Goal: Task Accomplishment & Management: Use online tool/utility

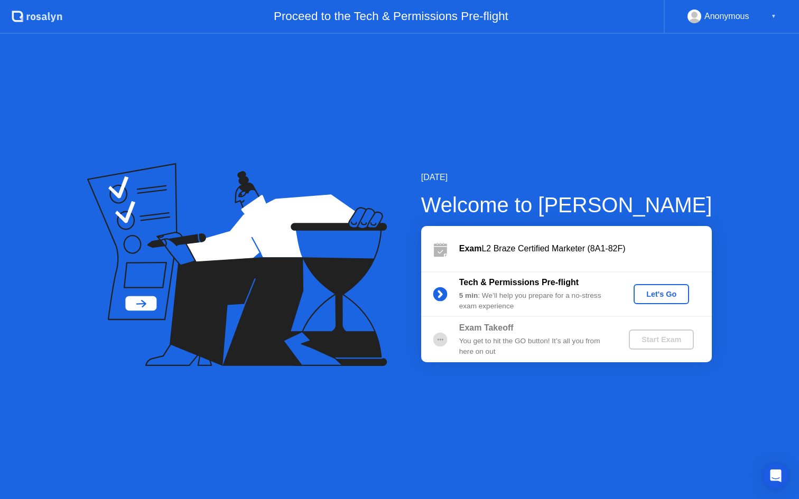
click at [664, 296] on div "Let's Go" at bounding box center [661, 294] width 47 height 8
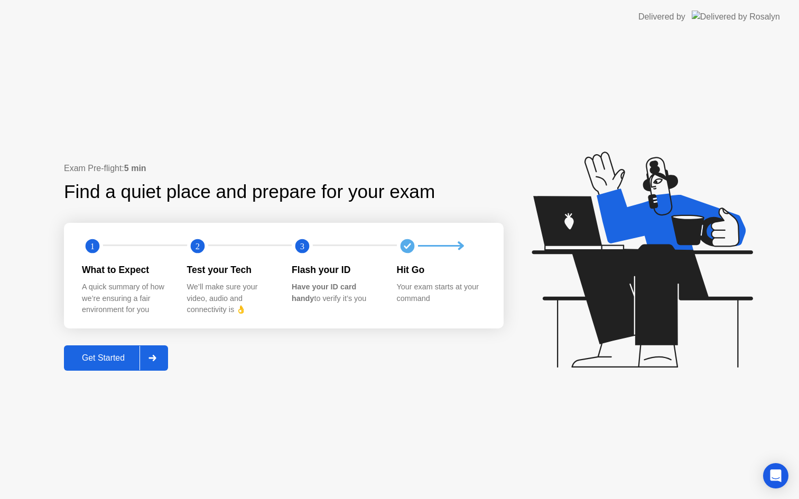
click at [133, 361] on div "Get Started" at bounding box center [103, 359] width 72 height 10
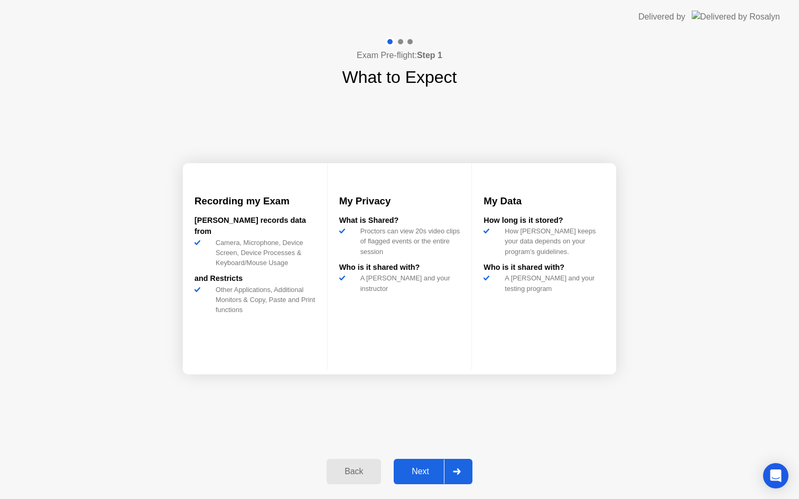
click at [413, 472] on div "Next" at bounding box center [420, 472] width 47 height 10
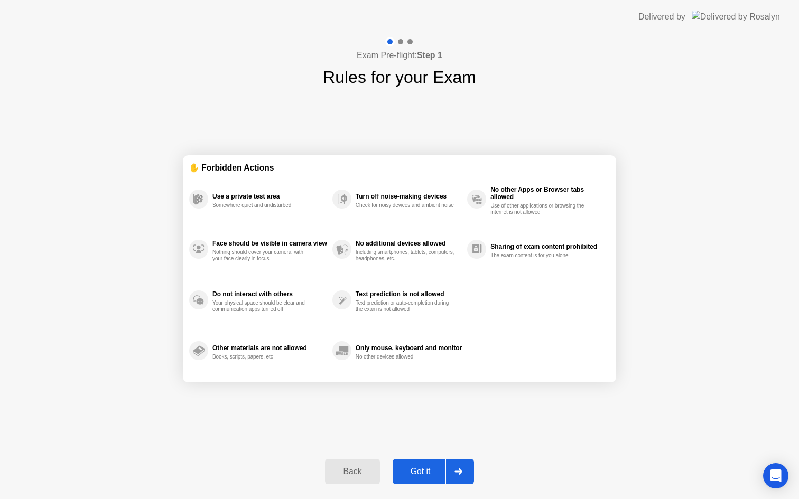
click at [431, 472] on div "Got it" at bounding box center [421, 472] width 50 height 10
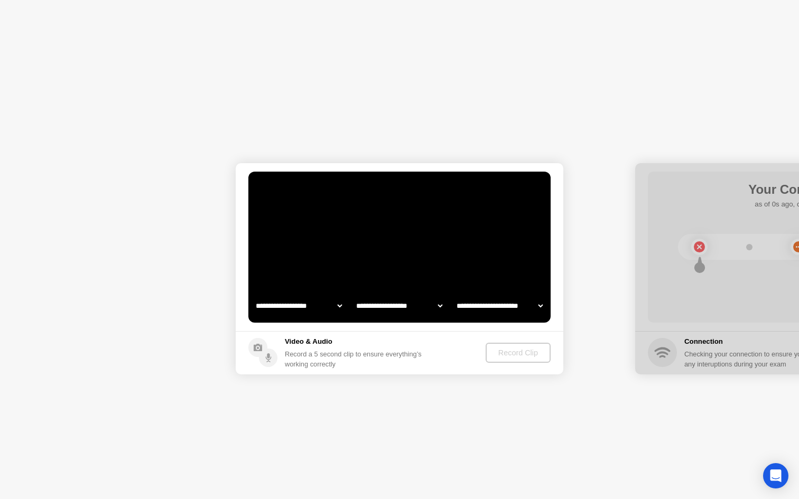
select select "**********"
select select "*******"
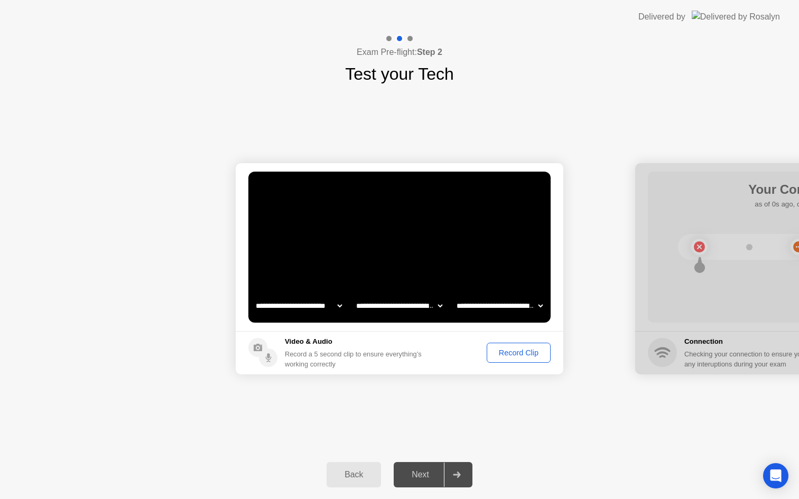
click at [526, 357] on div "Record Clip" at bounding box center [518, 353] width 57 height 8
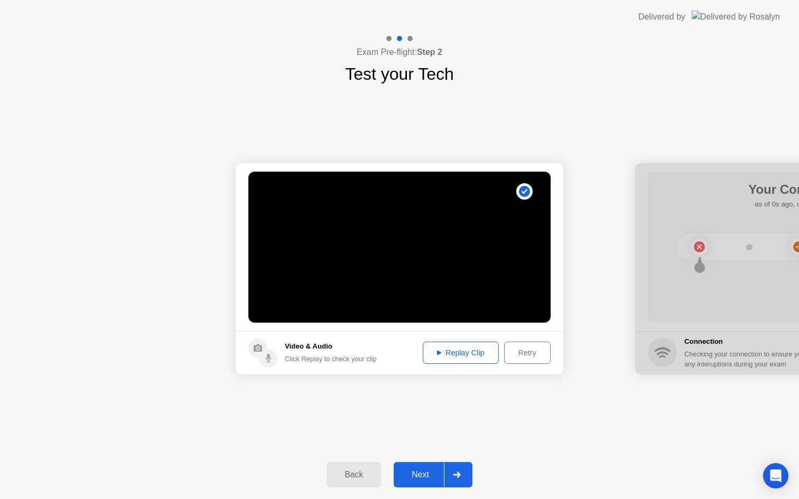
click at [460, 355] on div "Replay Clip" at bounding box center [460, 353] width 69 height 8
click at [424, 470] on div "Next" at bounding box center [420, 475] width 47 height 10
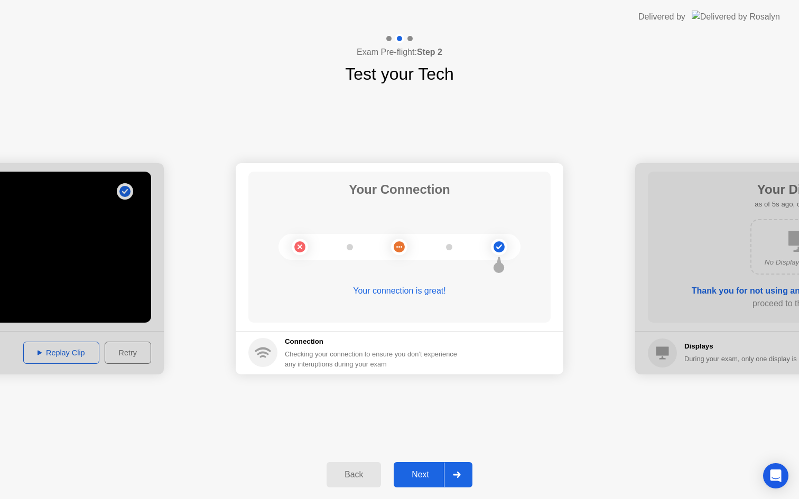
click at [431, 474] on div "Next" at bounding box center [420, 475] width 47 height 10
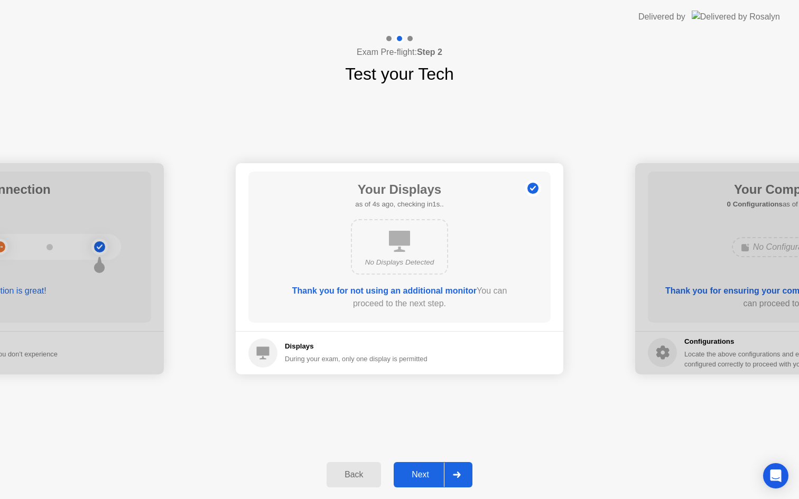
click at [431, 474] on div "Next" at bounding box center [420, 475] width 47 height 10
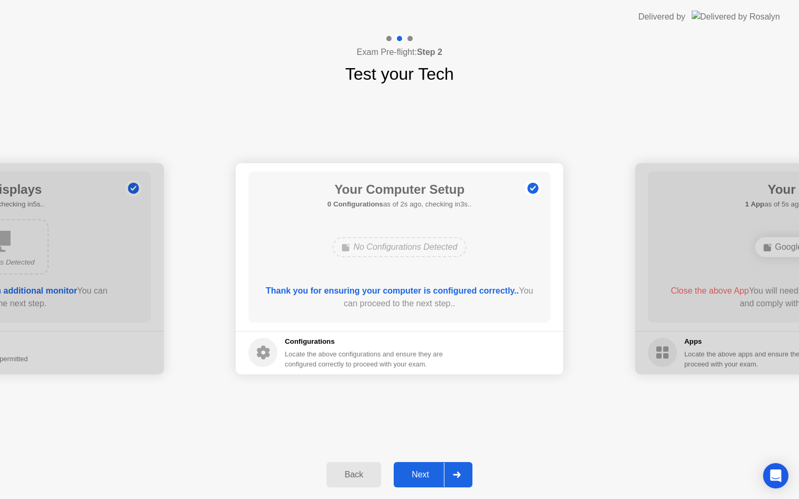
click at [431, 474] on div "Next" at bounding box center [420, 475] width 47 height 10
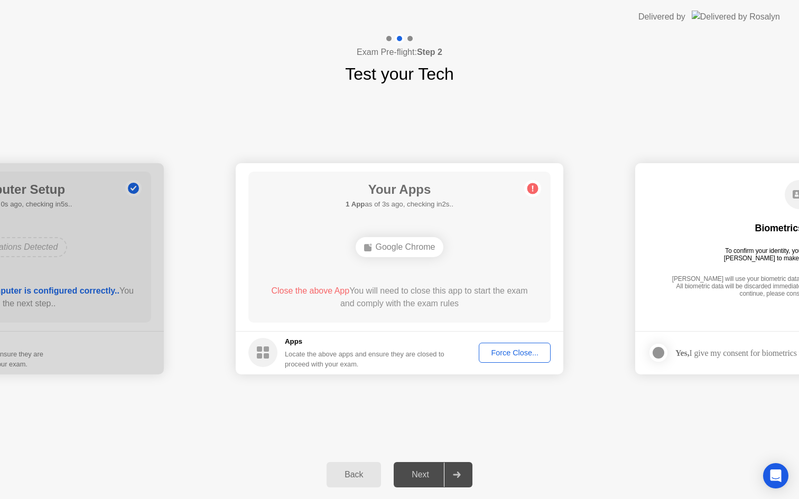
click at [524, 351] on div "Force Close..." at bounding box center [514, 353] width 64 height 8
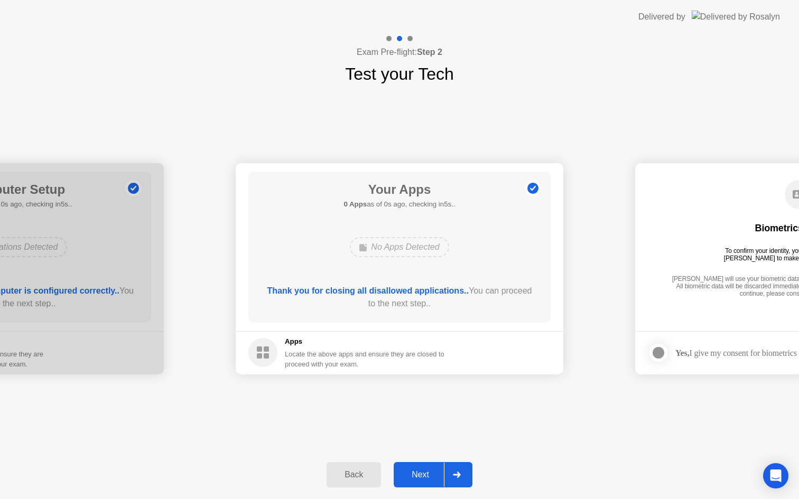
click at [423, 477] on div "Next" at bounding box center [420, 475] width 47 height 10
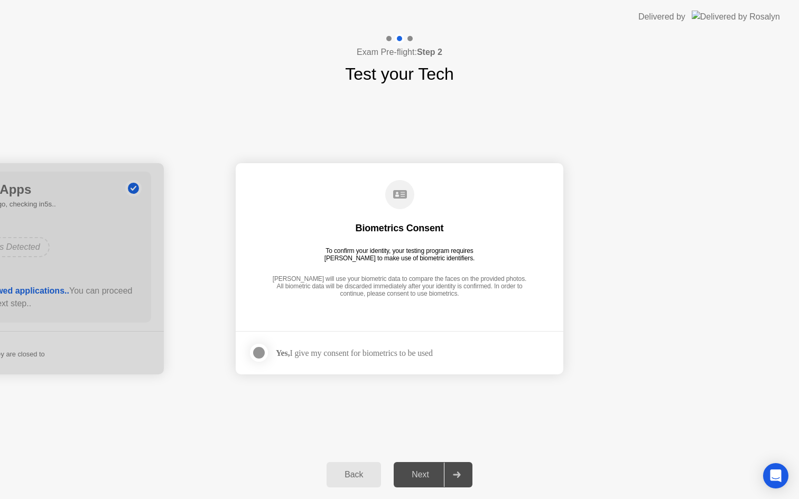
click at [258, 351] on div at bounding box center [259, 353] width 13 height 13
click at [420, 472] on div "Next" at bounding box center [420, 475] width 47 height 10
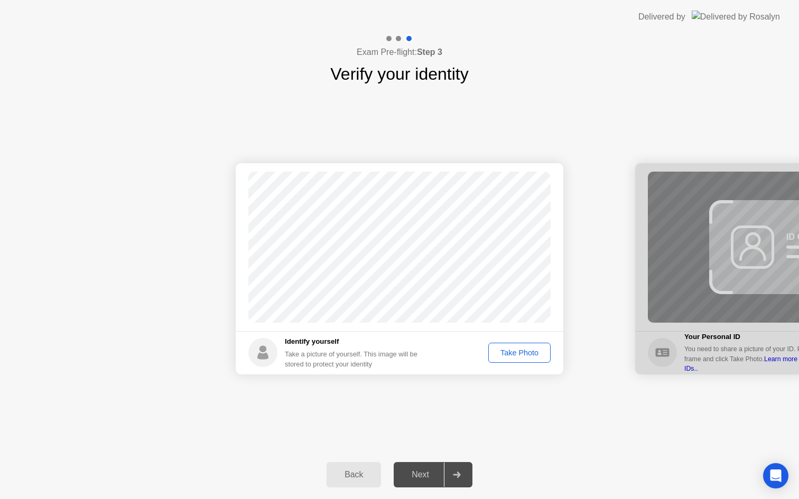
click at [519, 350] on div "Take Photo" at bounding box center [519, 353] width 55 height 8
click at [429, 473] on div "Next" at bounding box center [420, 475] width 47 height 10
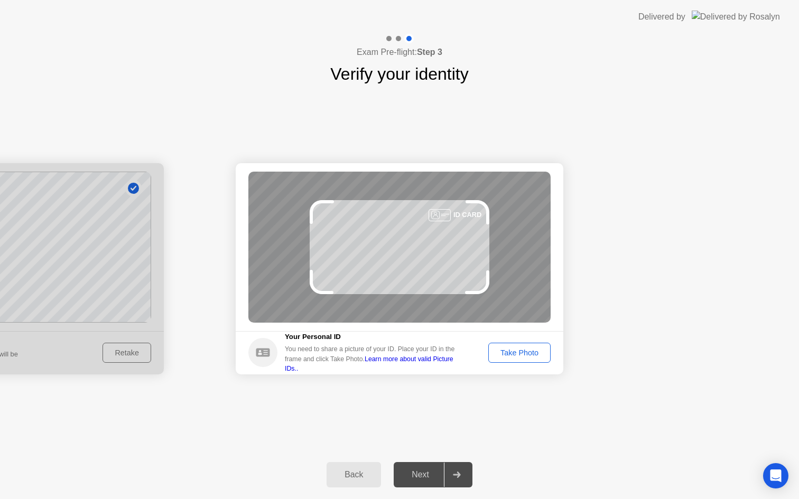
click at [525, 351] on div "Take Photo" at bounding box center [519, 353] width 55 height 8
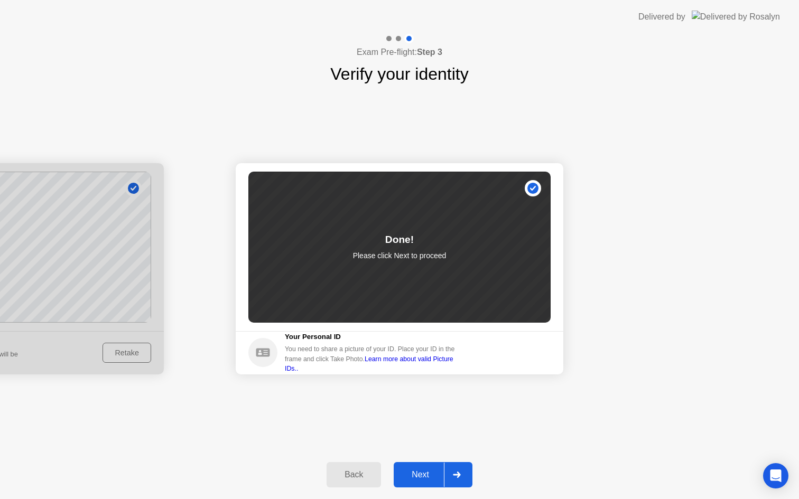
click at [433, 476] on div "Next" at bounding box center [420, 475] width 47 height 10
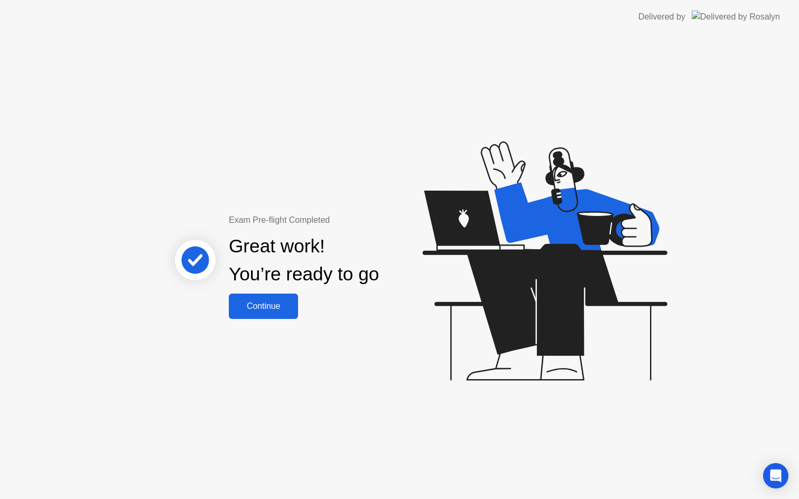
click at [258, 310] on div "Continue" at bounding box center [263, 307] width 63 height 10
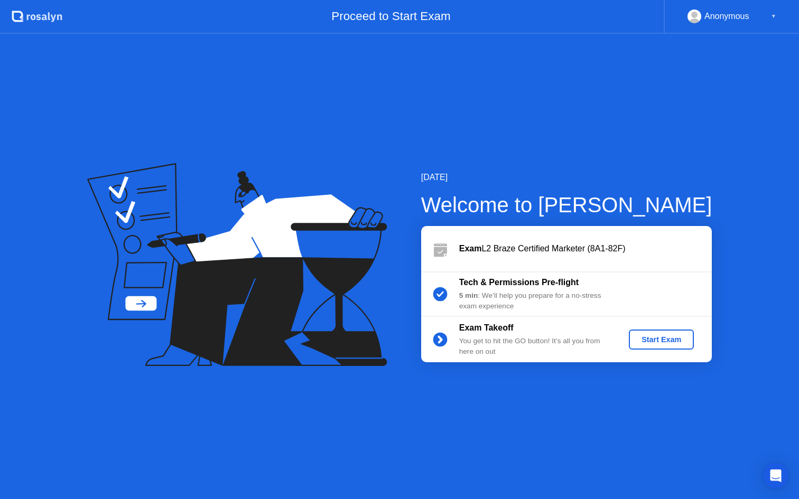
click at [661, 339] on div "Start Exam" at bounding box center [661, 340] width 57 height 8
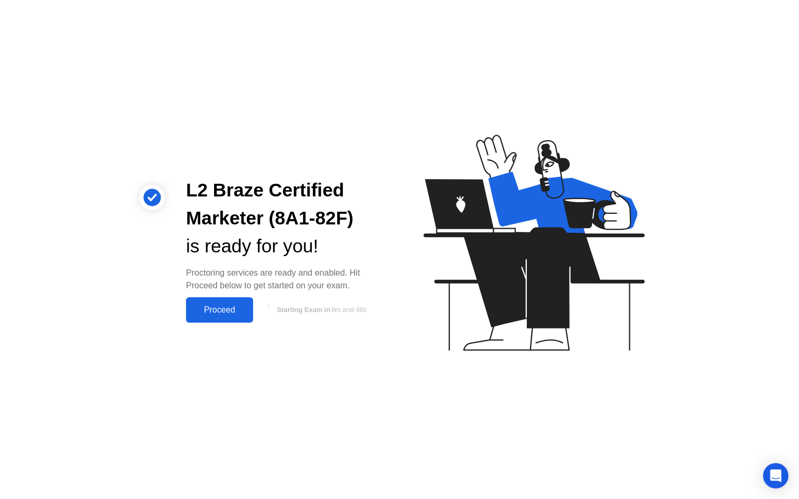
click at [228, 307] on div "Proceed" at bounding box center [219, 310] width 61 height 10
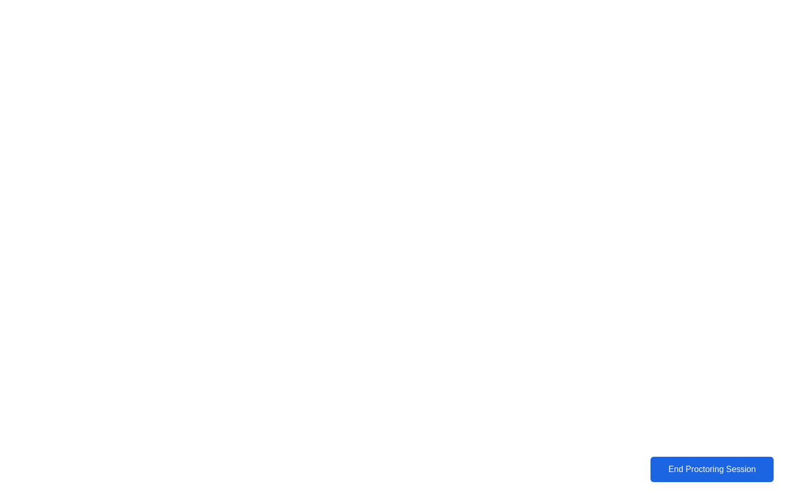
click at [712, 472] on div "End Proctoring Session" at bounding box center [712, 470] width 123 height 10
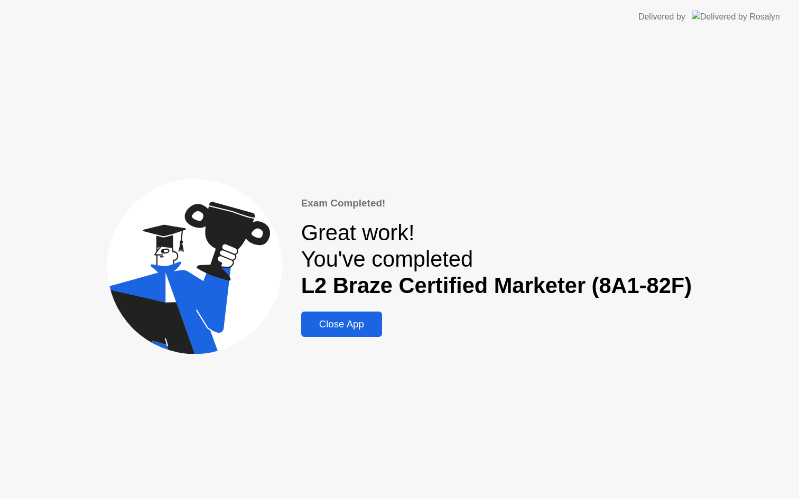
click at [347, 326] on div "Close App" at bounding box center [341, 325] width 75 height 12
